Goal: Ask a question

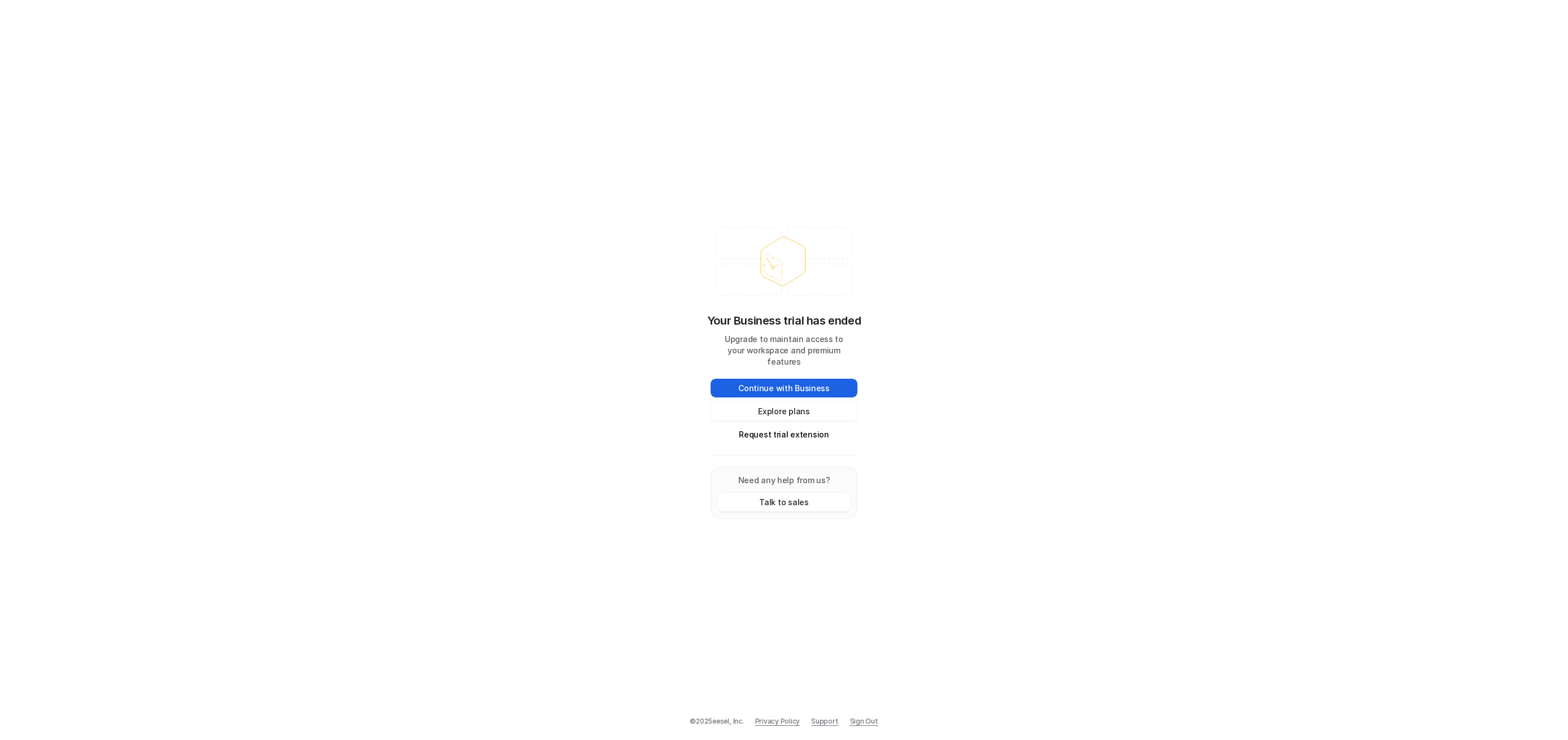
click at [811, 378] on button "Continue with Business" at bounding box center [784, 388] width 147 height 19
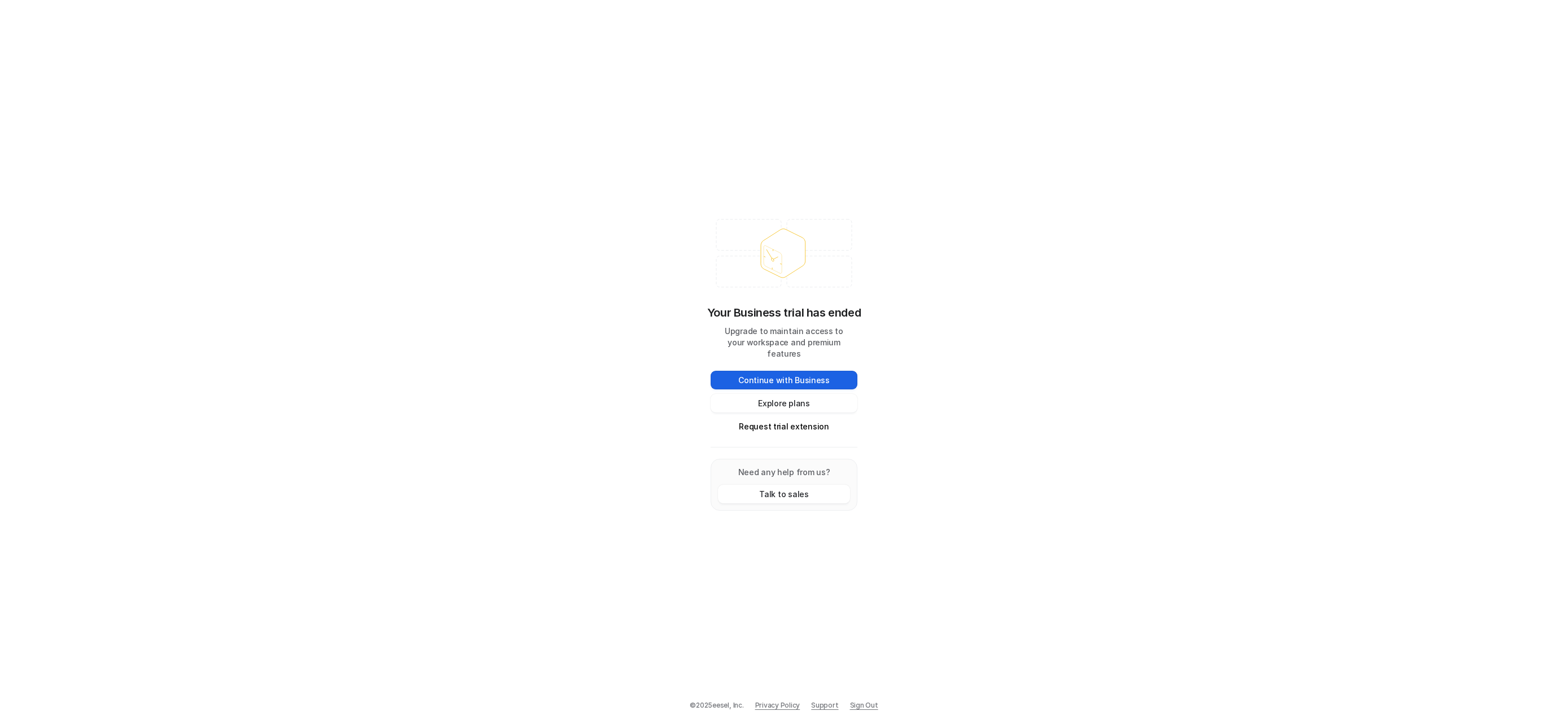
click at [795, 372] on button "Continue with Business" at bounding box center [784, 380] width 147 height 19
click at [790, 395] on button "Explore plans" at bounding box center [784, 404] width 147 height 19
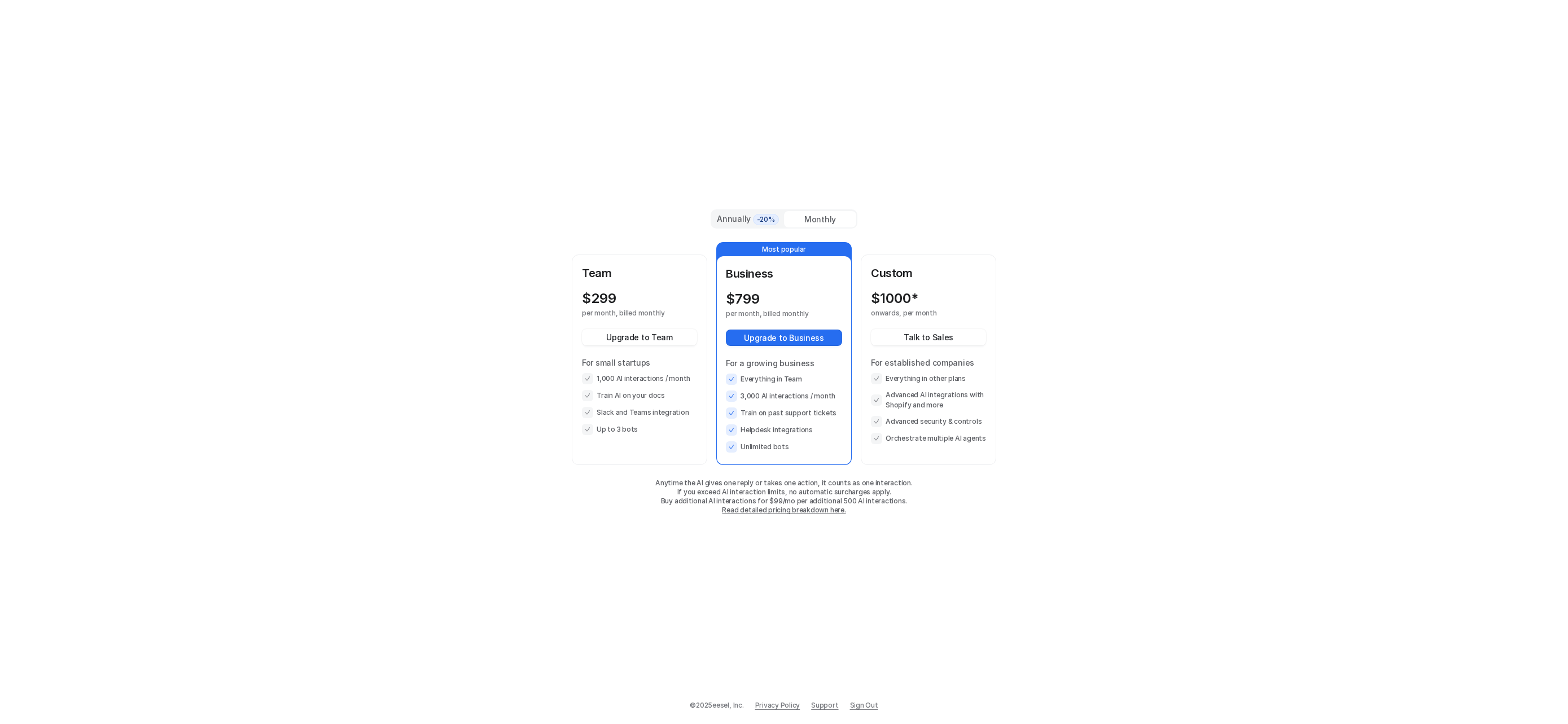
click at [866, 707] on link "Sign Out" at bounding box center [864, 705] width 28 height 10
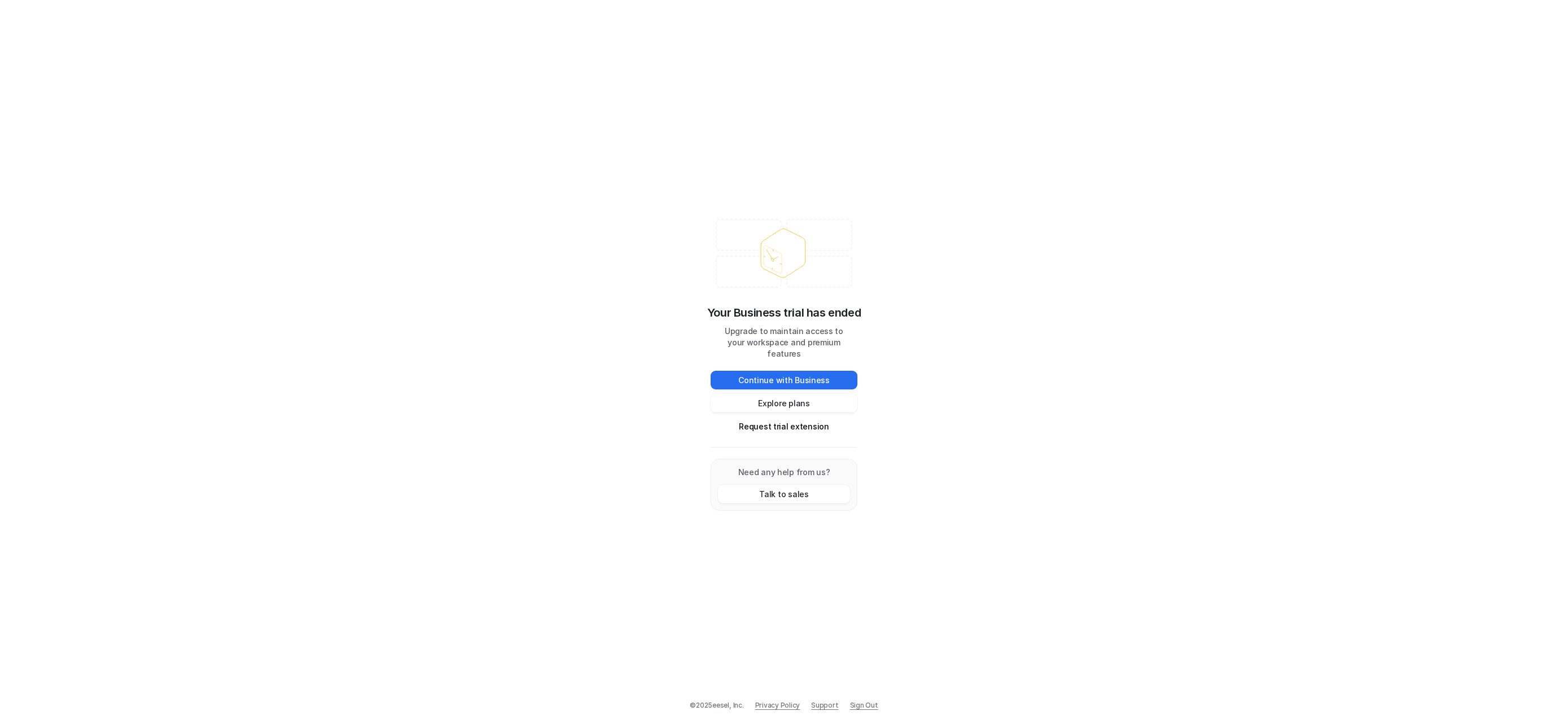
click at [865, 705] on link "Sign Out" at bounding box center [864, 705] width 28 height 10
click at [820, 705] on span "Support" at bounding box center [824, 705] width 27 height 10
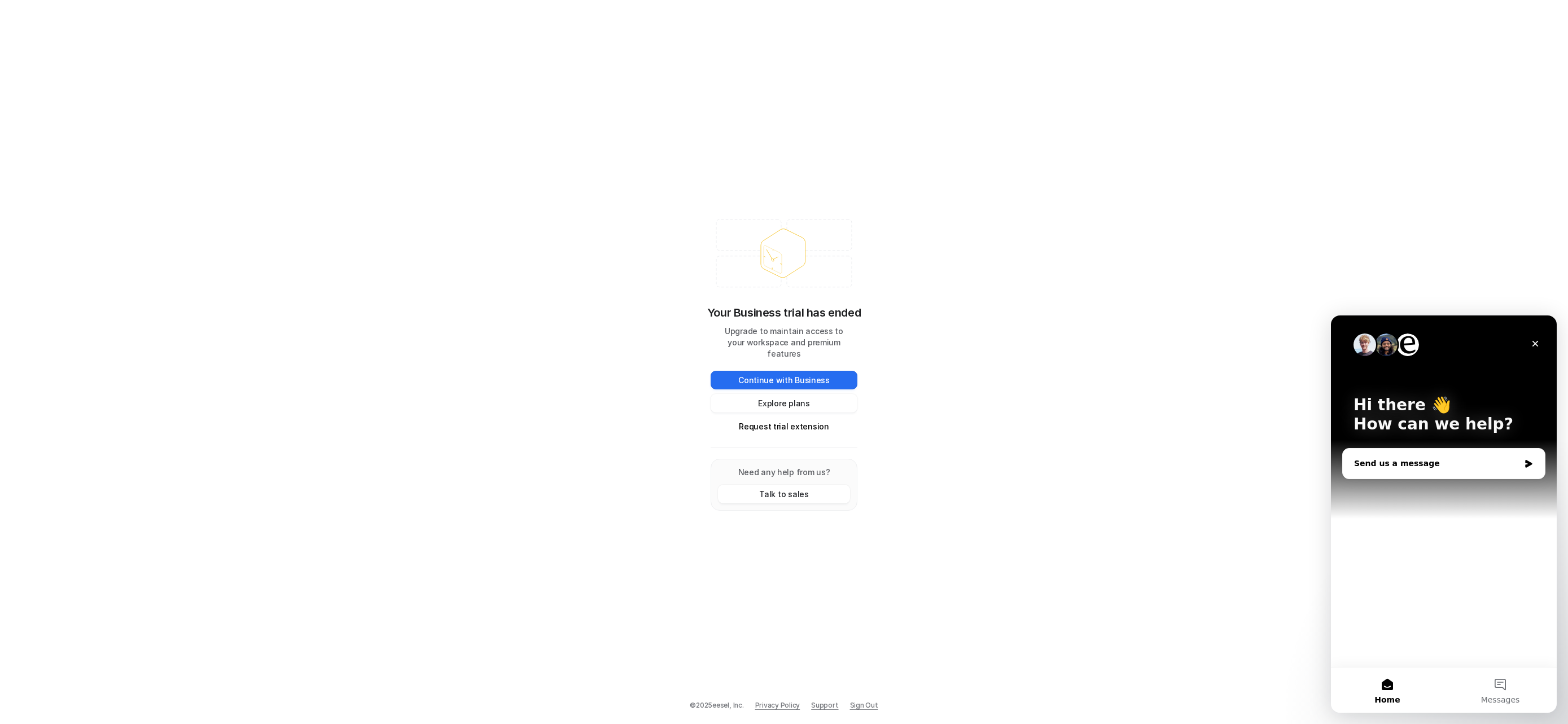
click at [1403, 458] on div "Send us a message" at bounding box center [1437, 464] width 166 height 12
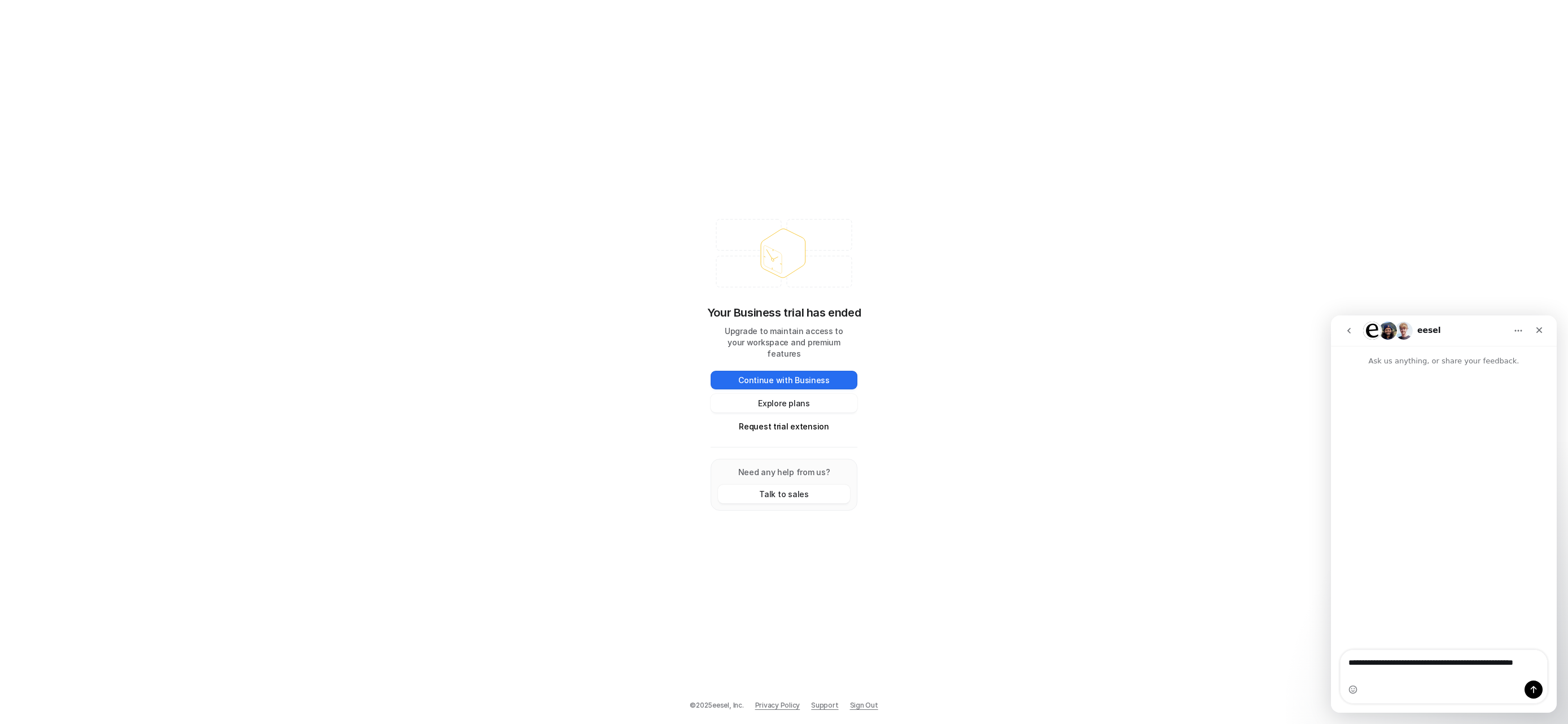
type textarea "**********"
